Goal: Complete application form: Complete application form

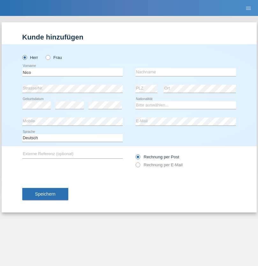
type input "Nico"
click at [186, 72] on input "text" at bounding box center [186, 72] width 100 height 8
type input "[PERSON_NAME]"
select select "DE"
select select "C"
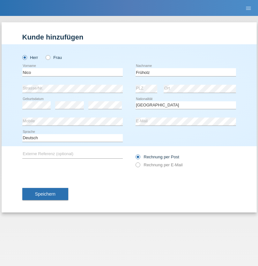
select select "26"
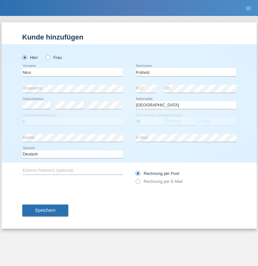
select select "11"
select select "2019"
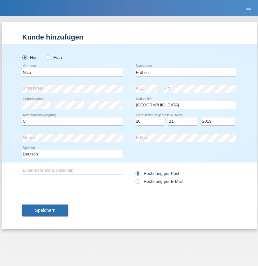
select select "en"
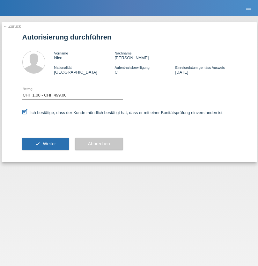
select select "1"
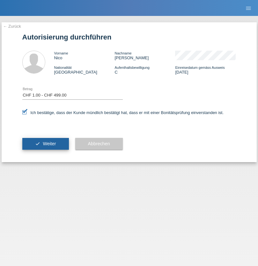
click at [45, 144] on span "Weiter" at bounding box center [49, 143] width 13 height 5
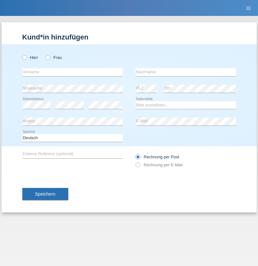
radio input "true"
click at [72, 72] on input "text" at bounding box center [72, 72] width 100 height 8
type input "[PERSON_NAME]"
click at [186, 72] on input "text" at bounding box center [186, 72] width 100 height 8
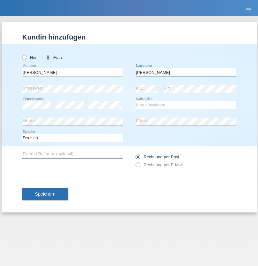
type input "[PERSON_NAME]"
select select "CH"
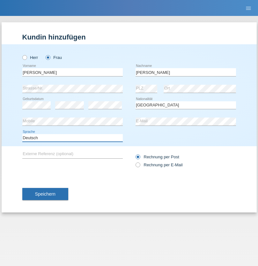
select select "en"
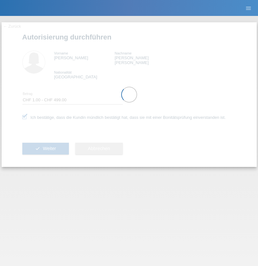
select select "1"
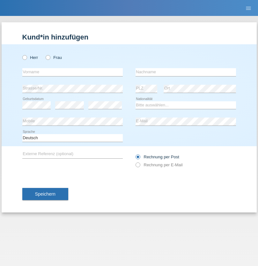
radio input "true"
click at [72, 72] on input "text" at bounding box center [72, 72] width 100 height 8
type input "[PERSON_NAME]"
click at [186, 72] on input "text" at bounding box center [186, 72] width 100 height 8
type input "Aly"
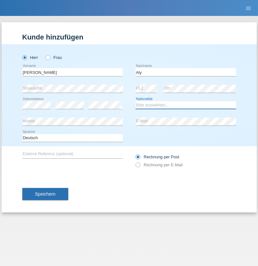
select select "CH"
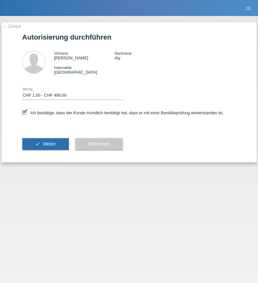
select select "1"
click at [45, 144] on span "Weiter" at bounding box center [49, 143] width 13 height 5
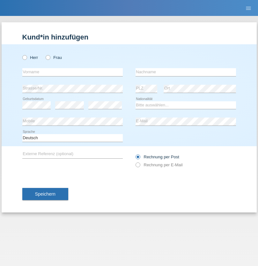
radio input "true"
click at [72, 72] on input "text" at bounding box center [72, 72] width 100 height 8
type input "Hasan"
click at [186, 72] on input "text" at bounding box center [186, 72] width 100 height 8
type input "Ymeri"
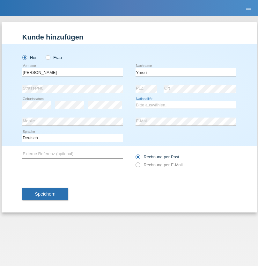
select select "XK"
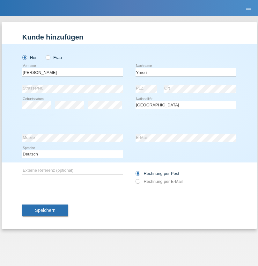
select select "C"
select select "21"
select select "03"
select select "1991"
